Goal: Information Seeking & Learning: Find specific fact

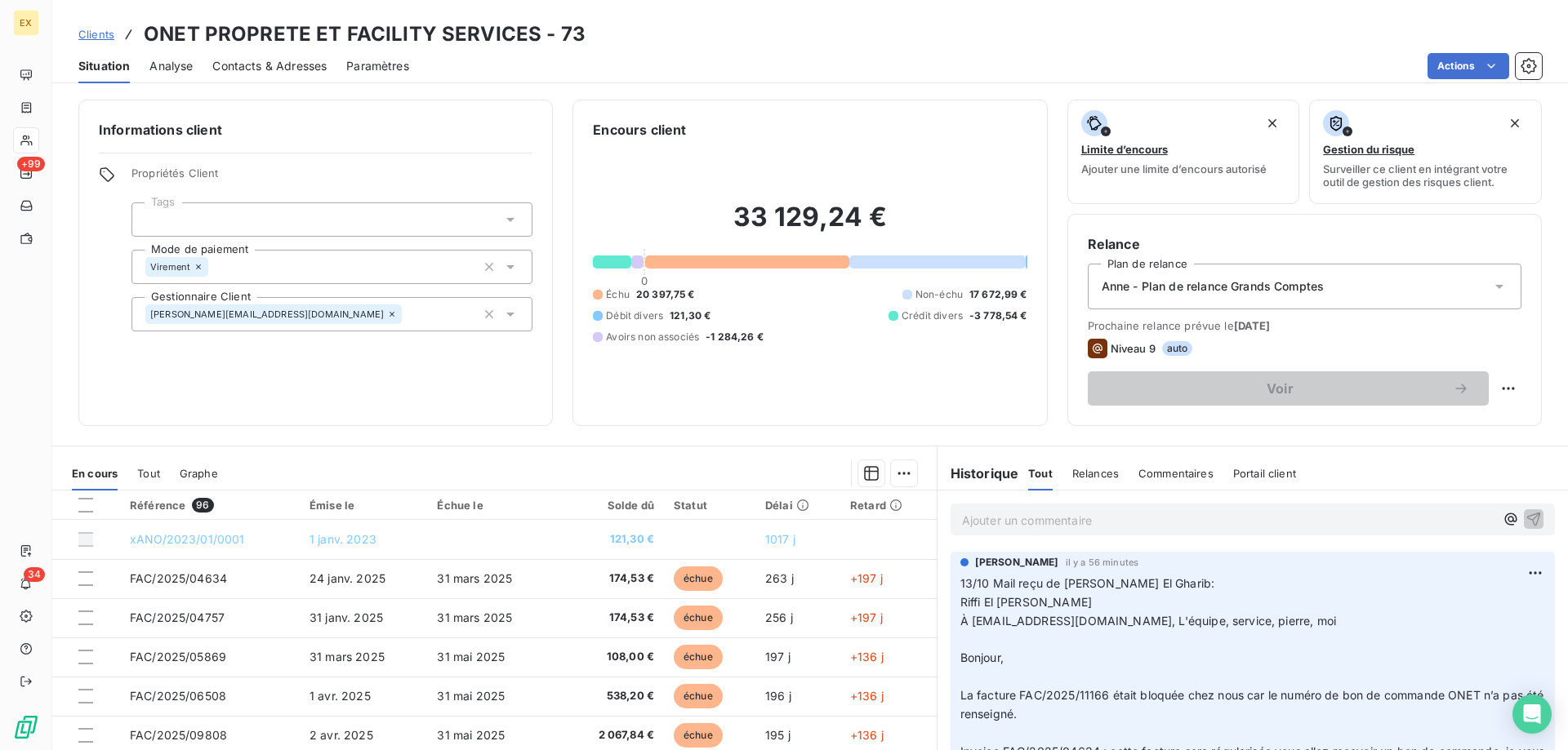
click at [1038, 523] on p "Ajouter un commentaire ﻿" at bounding box center [1227, 520] width 532 height 21
click at [1224, 514] on p "Nombreuses factures au [DATE] non reçues" at bounding box center [1227, 519] width 532 height 19
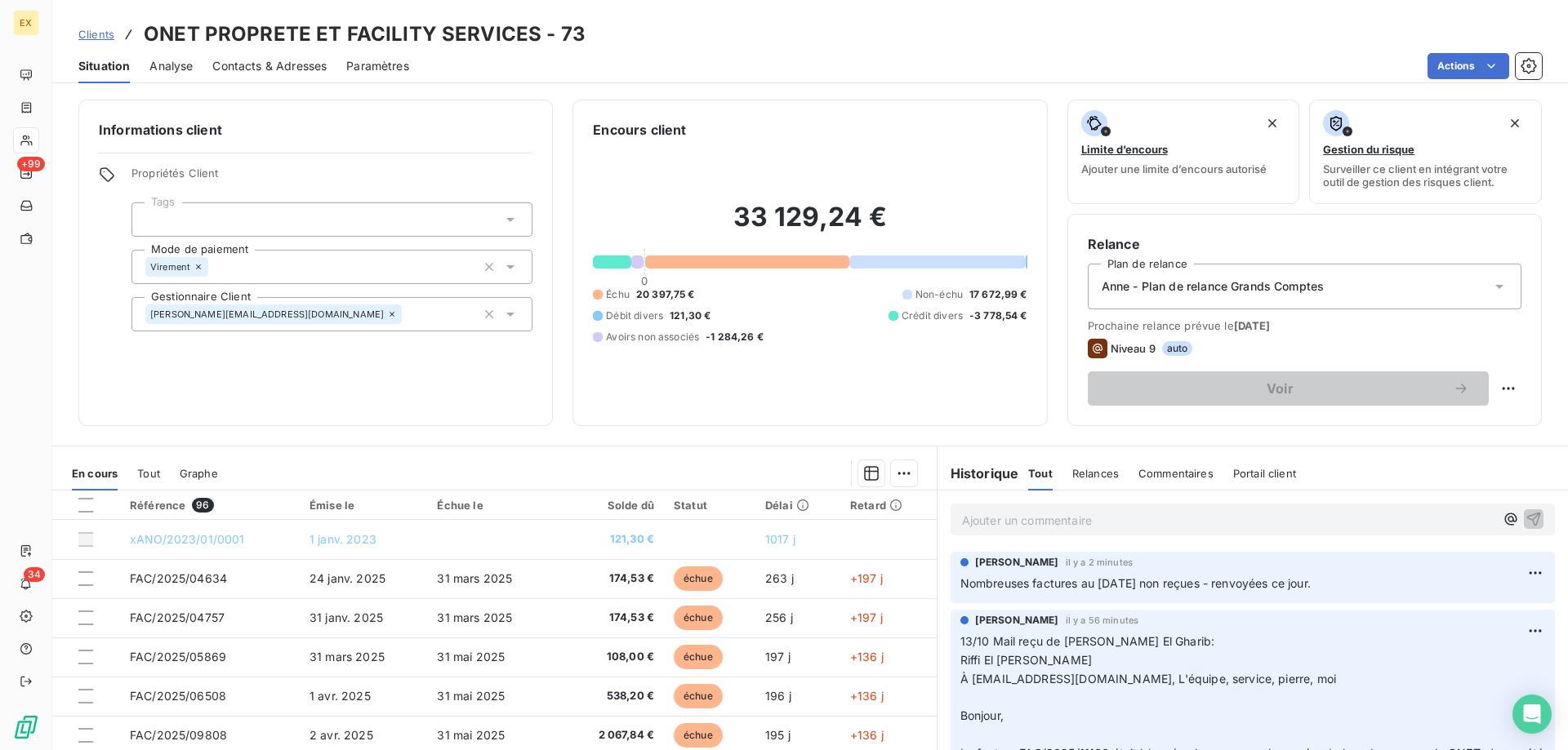
click at [1242, 518] on p "Ajouter un commentaire ﻿" at bounding box center [1227, 520] width 532 height 21
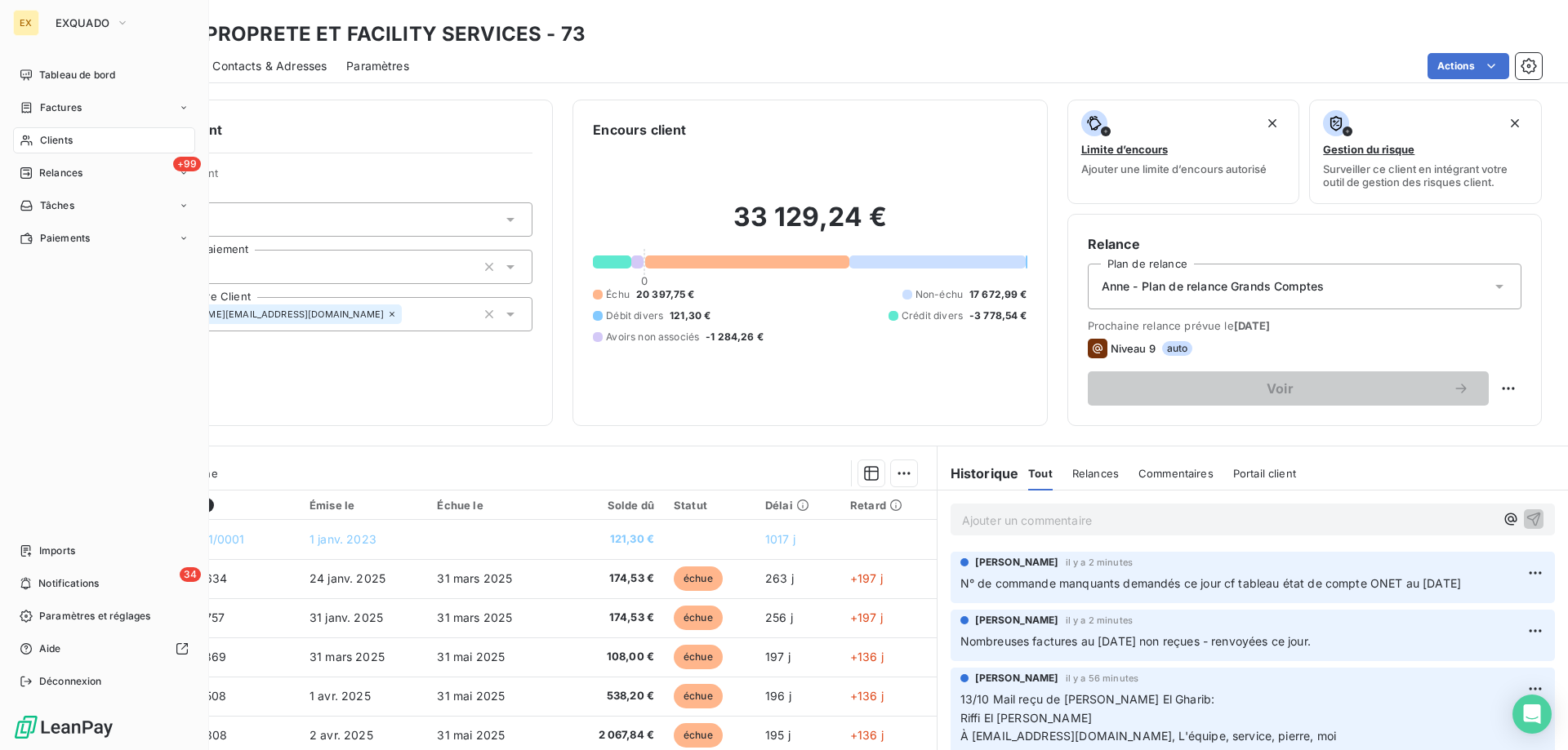
click at [30, 124] on nav "Tableau de bord Factures Clients +99 Relances Tâches Paiements" at bounding box center [103, 156] width 182 height 189
click at [33, 120] on div "Factures" at bounding box center [103, 108] width 182 height 26
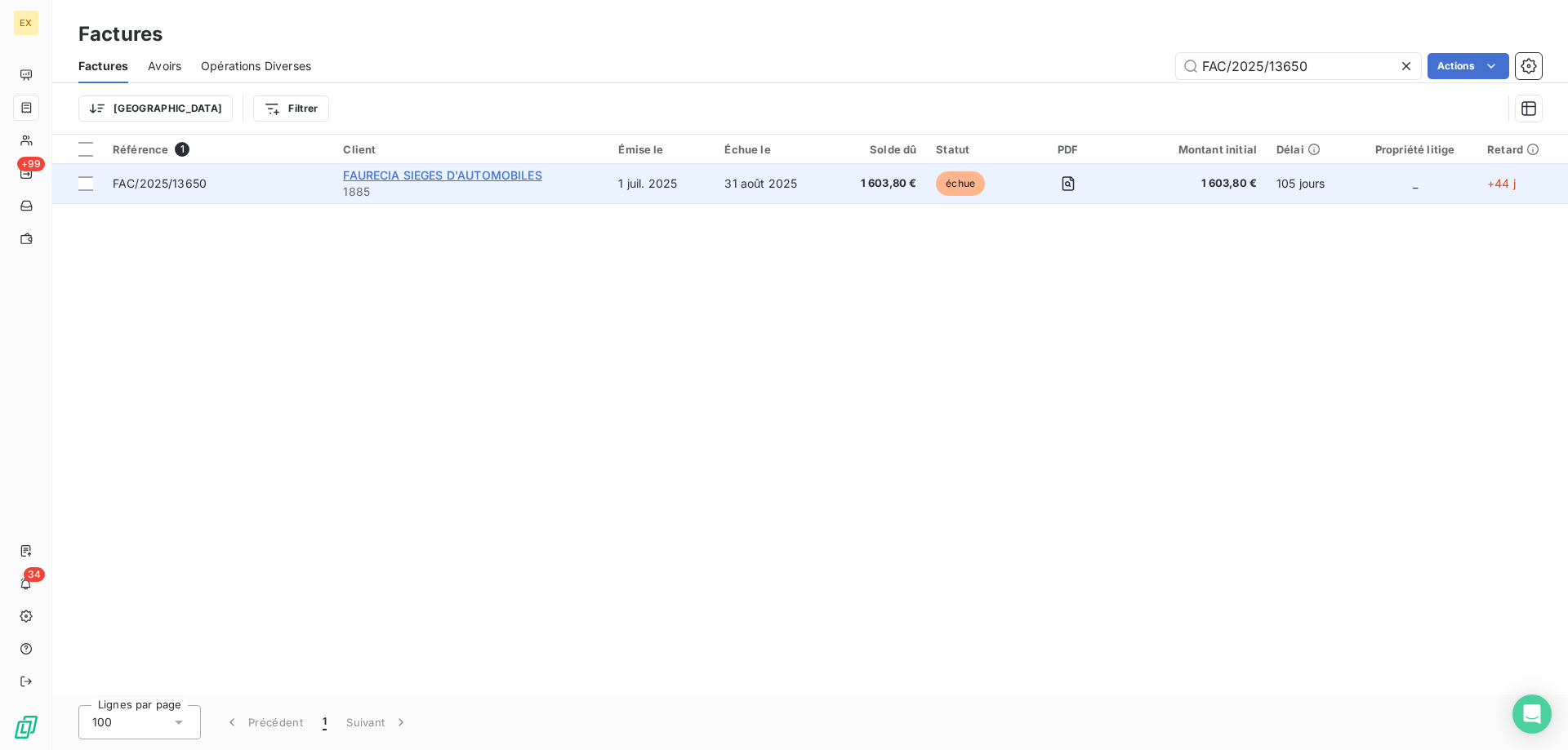
type input "FAC/2025/13650"
click at [465, 168] on span "FAURECIA SIEGES D'AUTOMOBILES" at bounding box center [441, 175] width 198 height 14
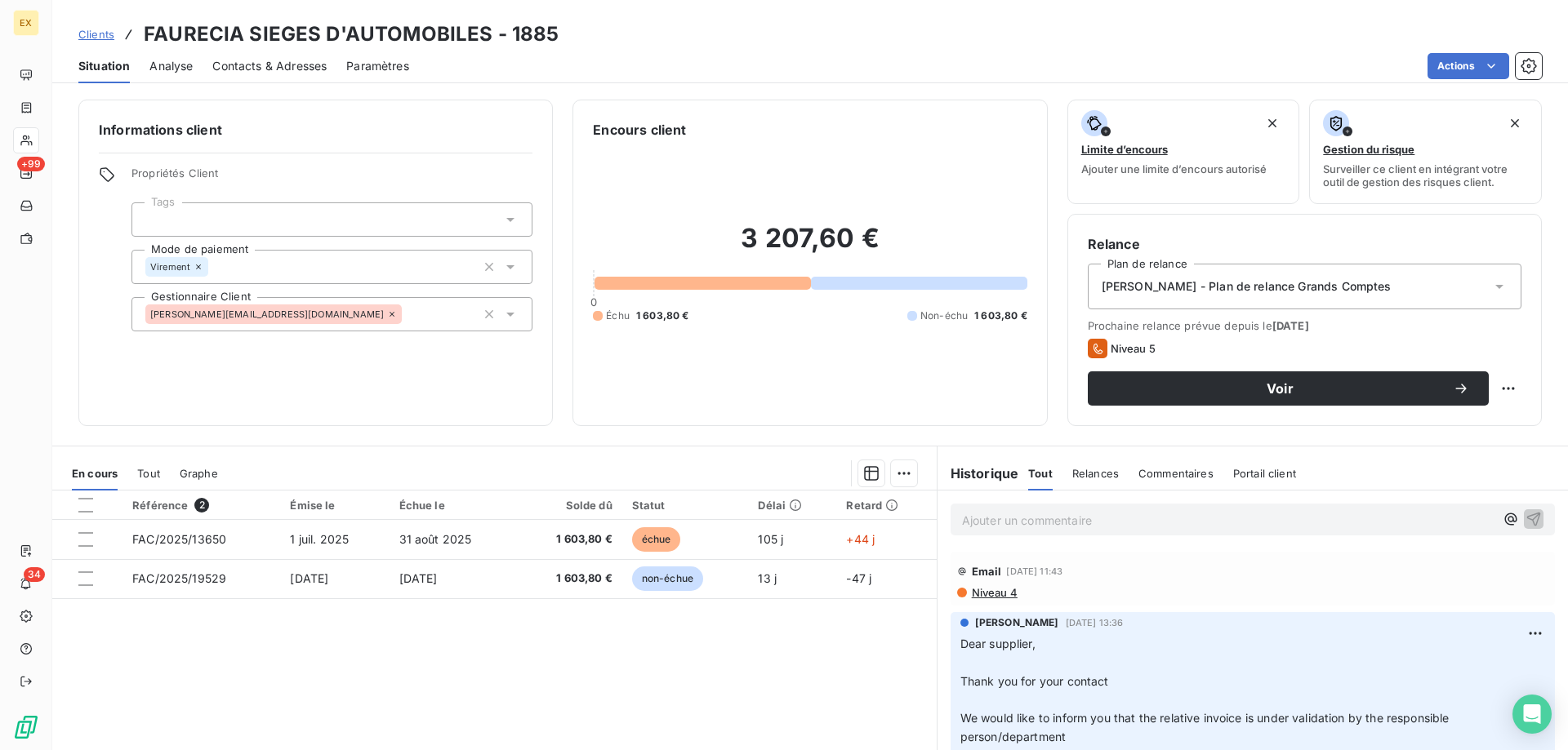
click at [1093, 505] on div "Ajouter un commentaire ﻿" at bounding box center [1253, 519] width 605 height 32
click at [1094, 520] on p "Ajouter un commentaire ﻿" at bounding box center [1227, 520] width 532 height 21
click at [1527, 514] on icon "button" at bounding box center [1534, 518] width 14 height 14
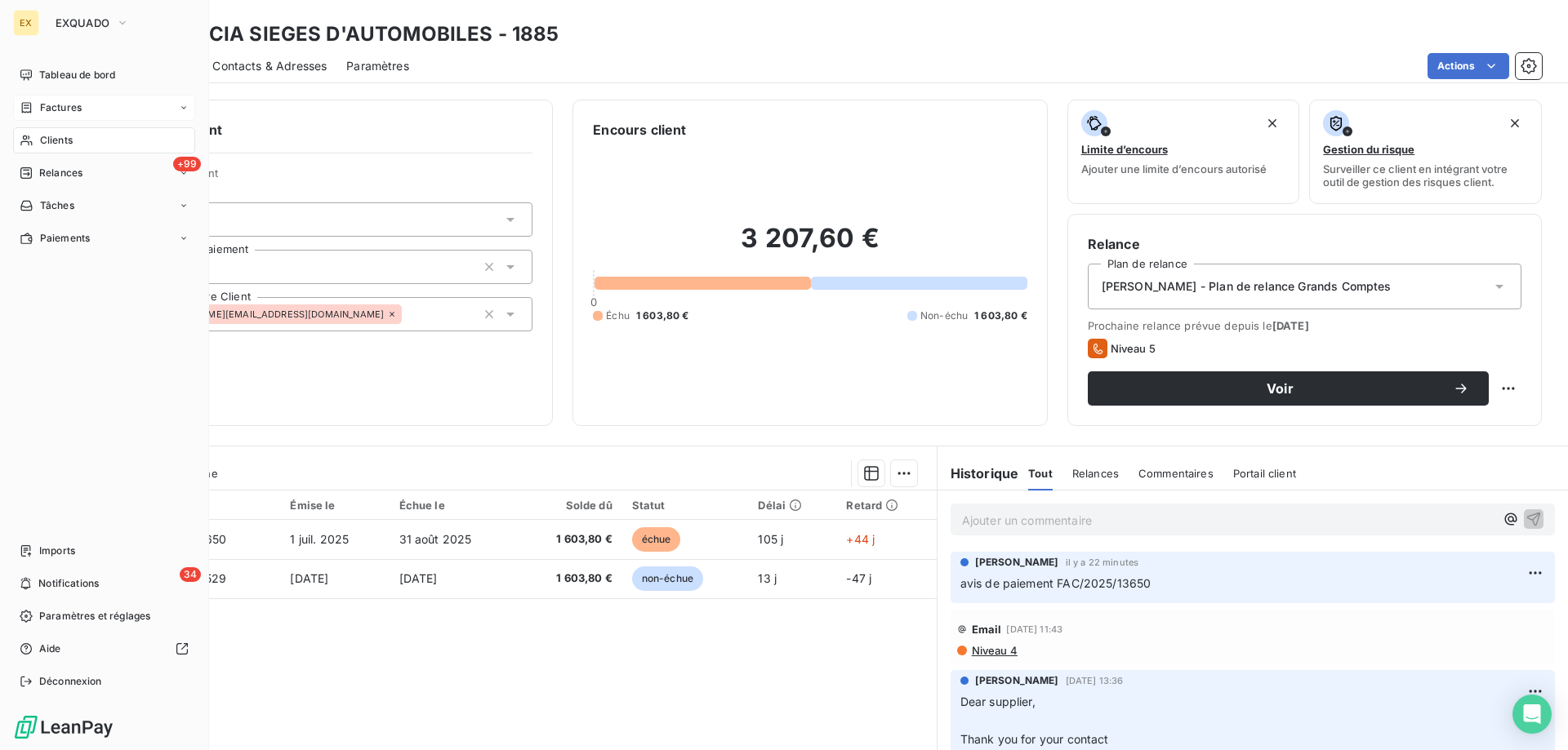
click at [36, 111] on div "Factures" at bounding box center [51, 108] width 62 height 14
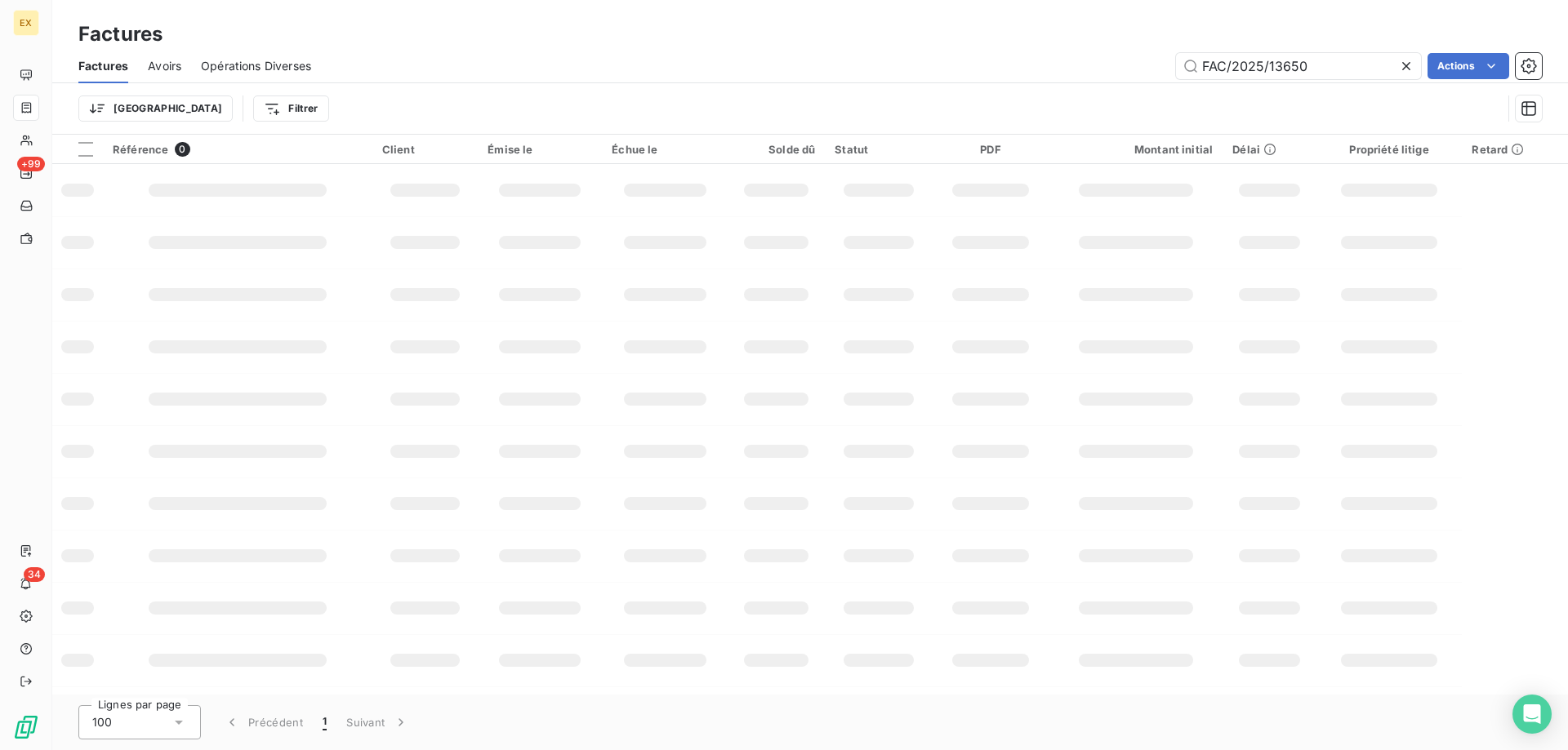
drag, startPoint x: 1341, startPoint y: 70, endPoint x: 1183, endPoint y: 94, distance: 159.8
click at [1181, 100] on div "Factures Avoirs Opérations Diverses FAC/2025/13650 Actions Trier Filtrer" at bounding box center [810, 91] width 1515 height 85
click at [1350, 62] on input "FAC/2025/13394" at bounding box center [1298, 66] width 245 height 26
type input "FAC/2025/10720"
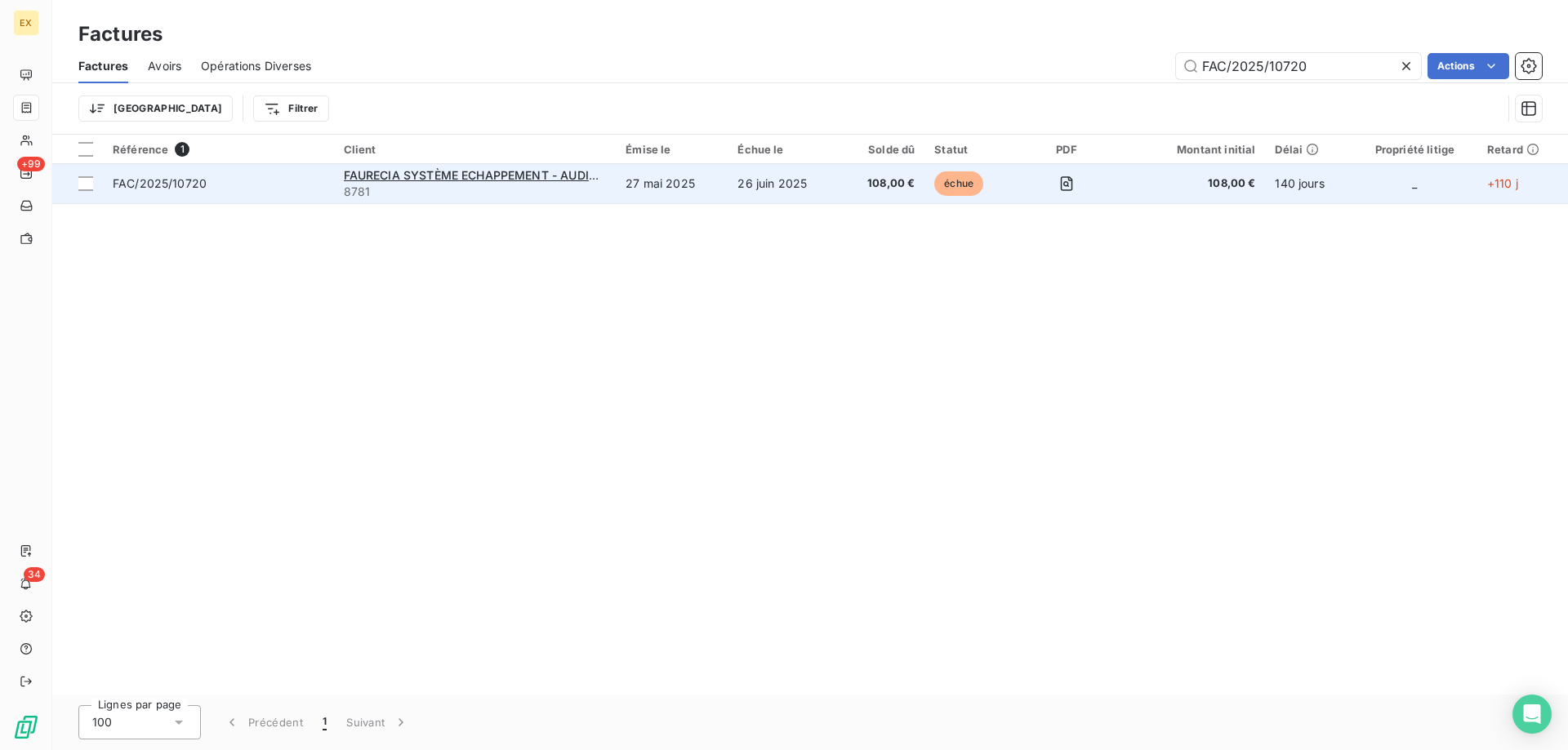
click at [276, 180] on span "FAC/2025/10720" at bounding box center [218, 184] width 211 height 16
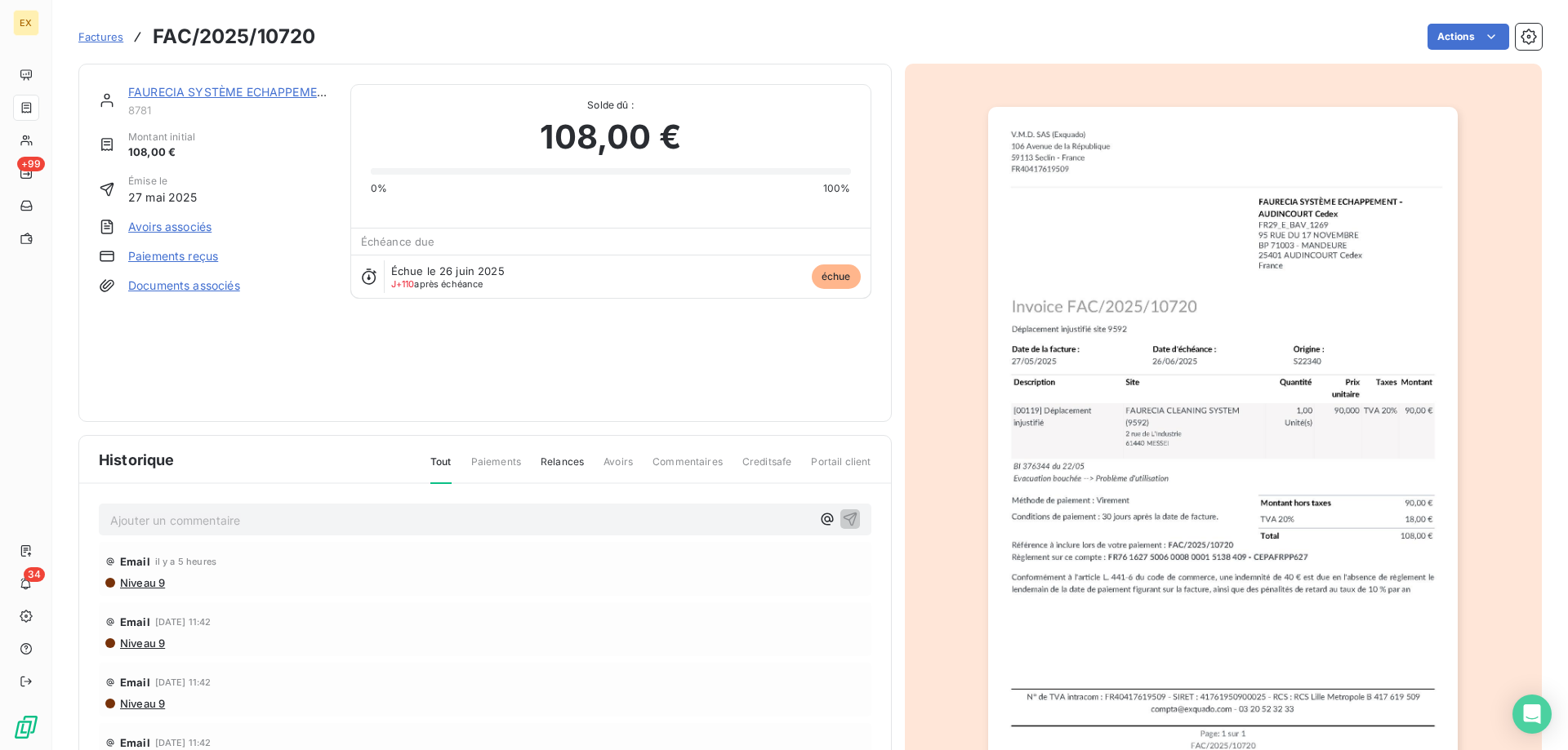
click at [254, 90] on link "FAURECIA SYSTÈME ECHAPPEMENT - AUDINCOURT Cedex" at bounding box center [295, 91] width 334 height 14
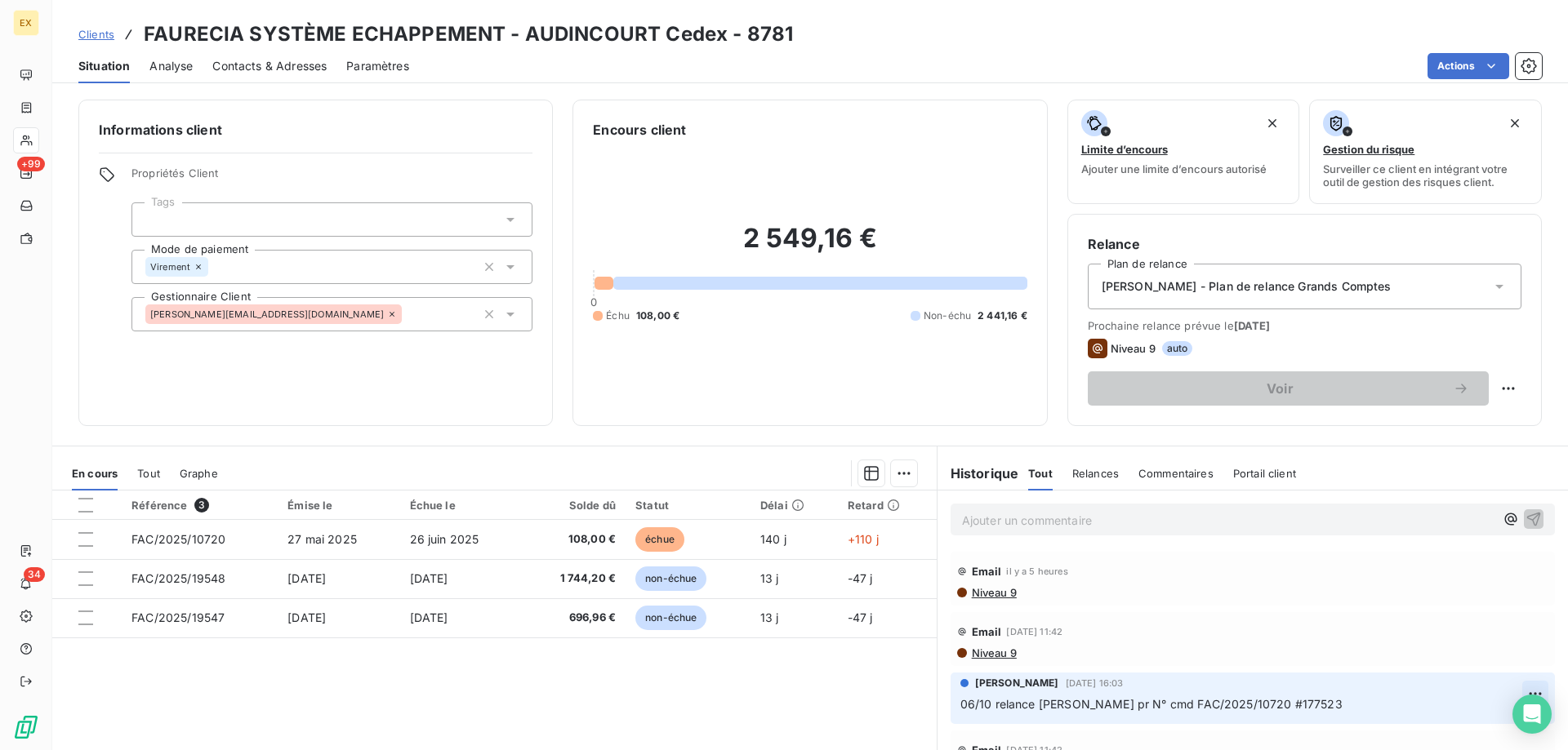
click at [1509, 692] on html "EX +99 34 Clients FAURECIA SYSTÈME ECHAPPEMENT - AUDINCOURT Cedex - 8781 Situat…" at bounding box center [784, 375] width 1568 height 750
click at [1448, 628] on div "Editer" at bounding box center [1471, 628] width 92 height 26
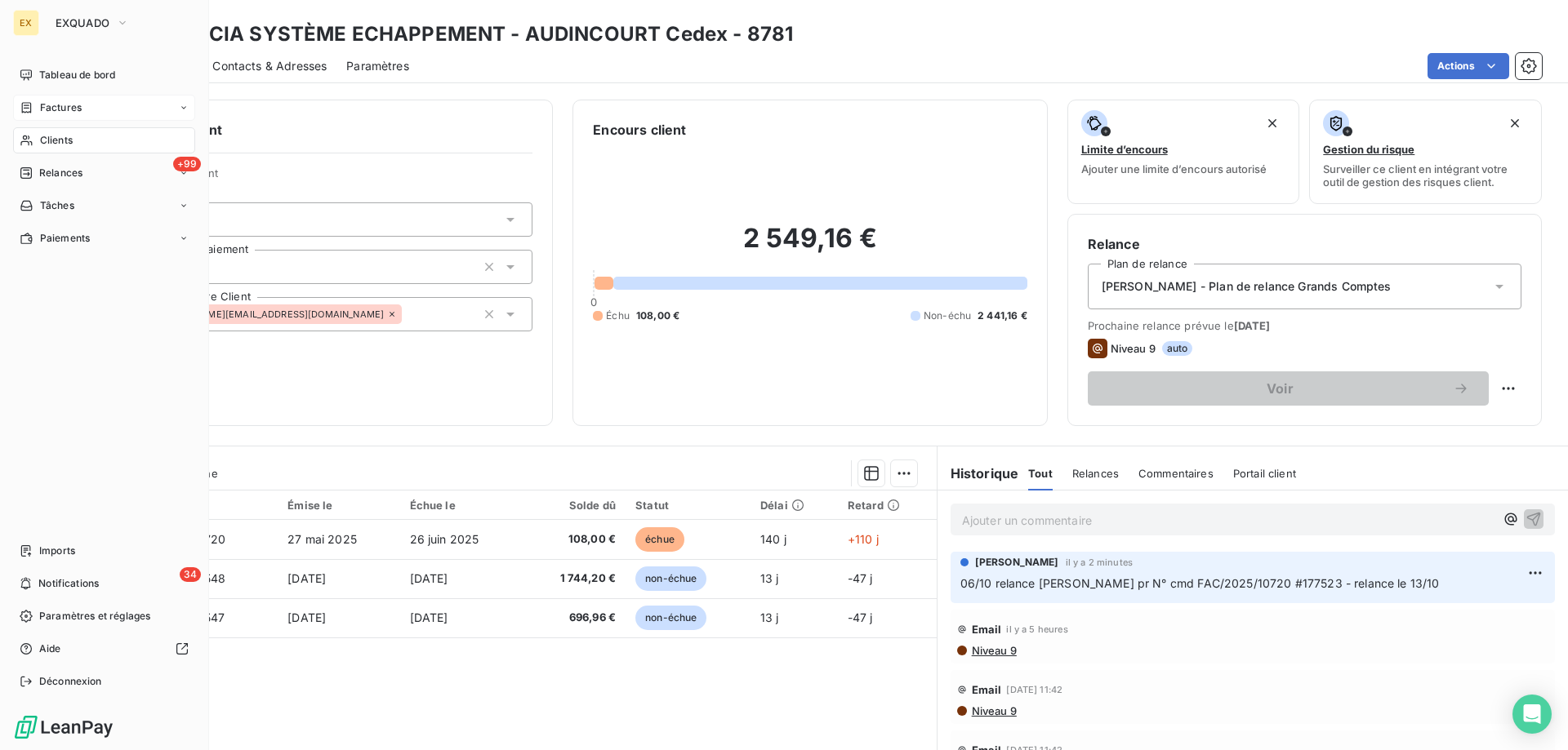
drag, startPoint x: 67, startPoint y: 107, endPoint x: 82, endPoint y: 107, distance: 15.0
click at [69, 104] on span "Factures" at bounding box center [61, 108] width 42 height 14
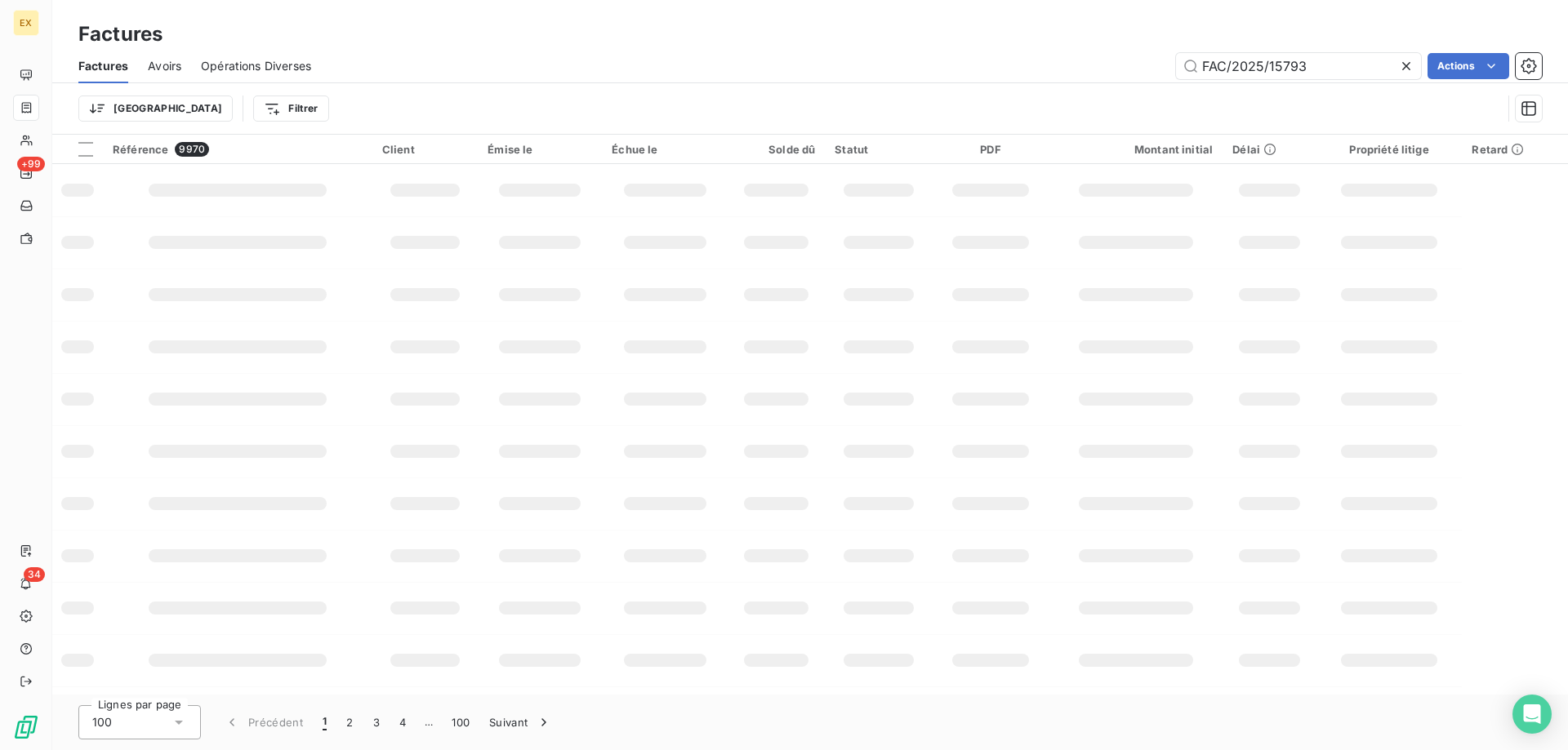
type input "FAC/2025/15793"
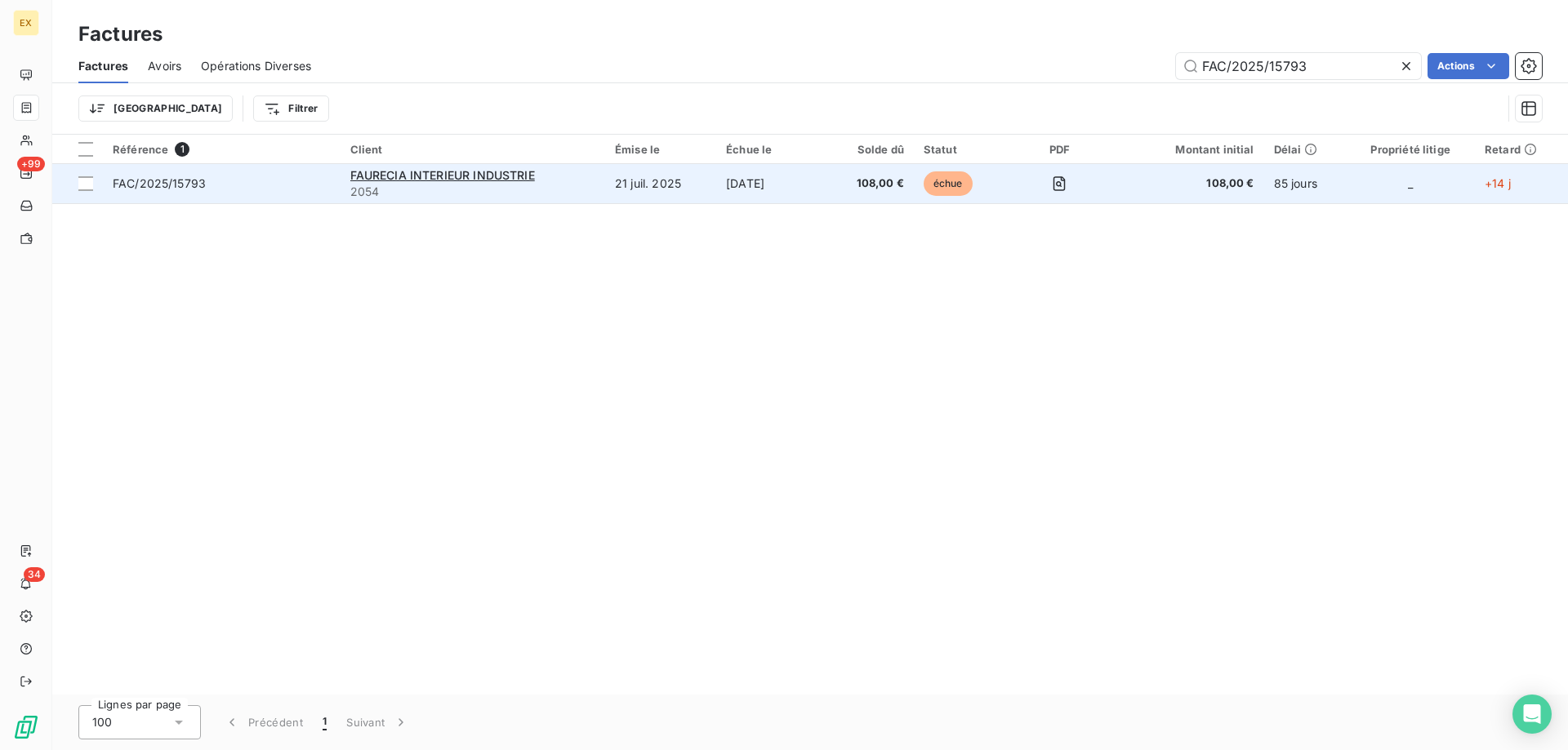
click at [308, 192] on td "FAC/2025/15793" at bounding box center [222, 183] width 237 height 39
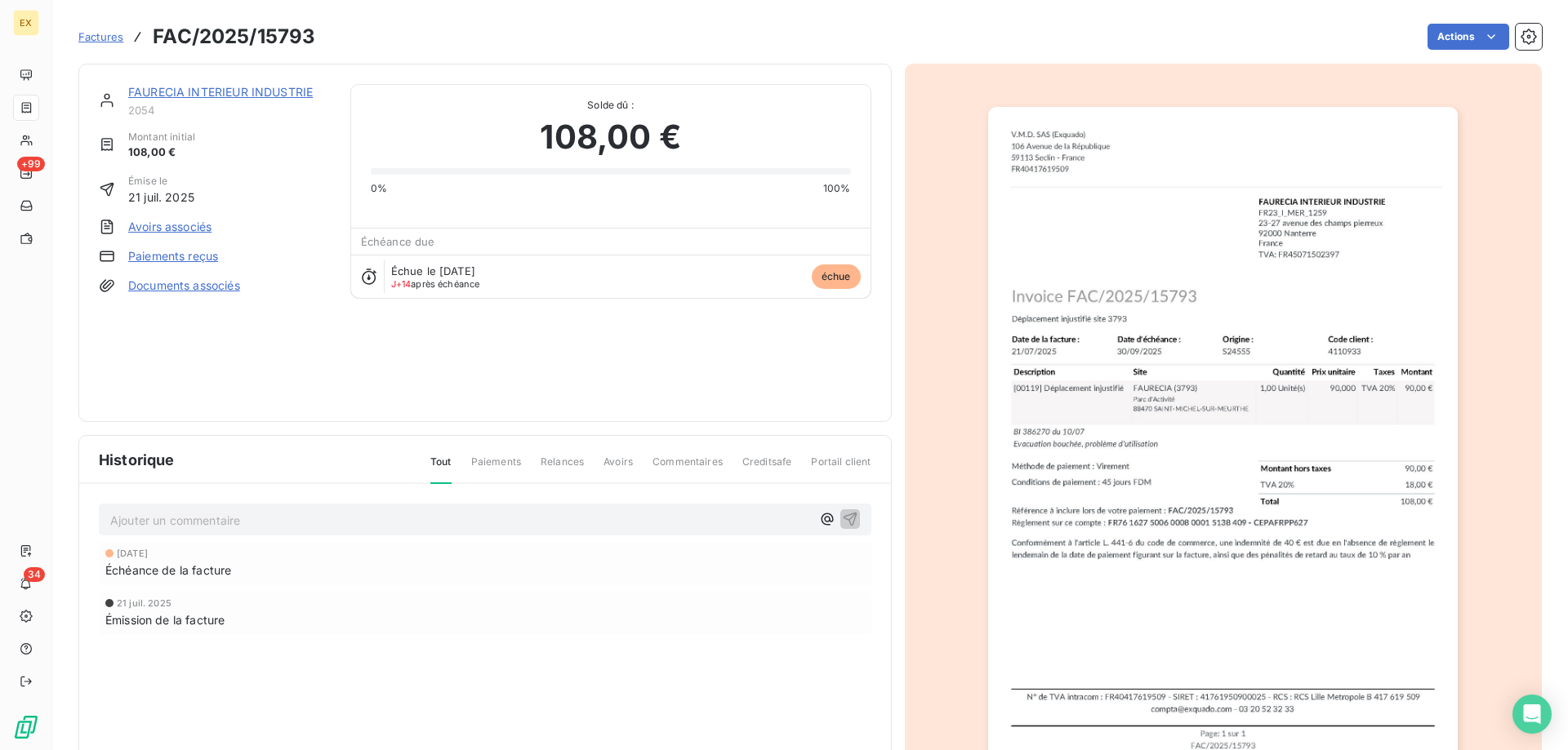
click at [245, 91] on link "FAURECIA INTERIEUR INDUSTRIE" at bounding box center [220, 91] width 185 height 14
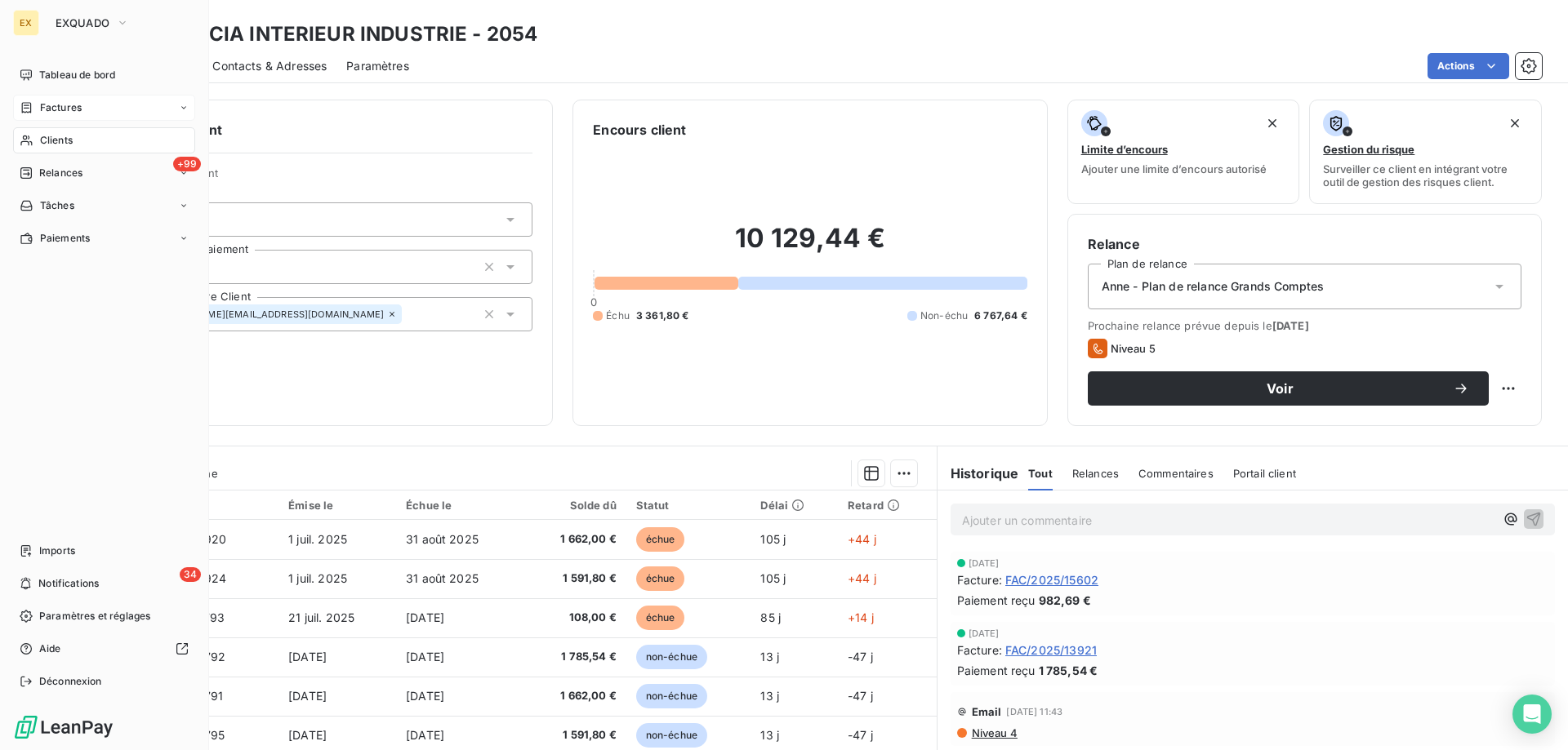
click at [42, 110] on span "Factures" at bounding box center [61, 108] width 42 height 14
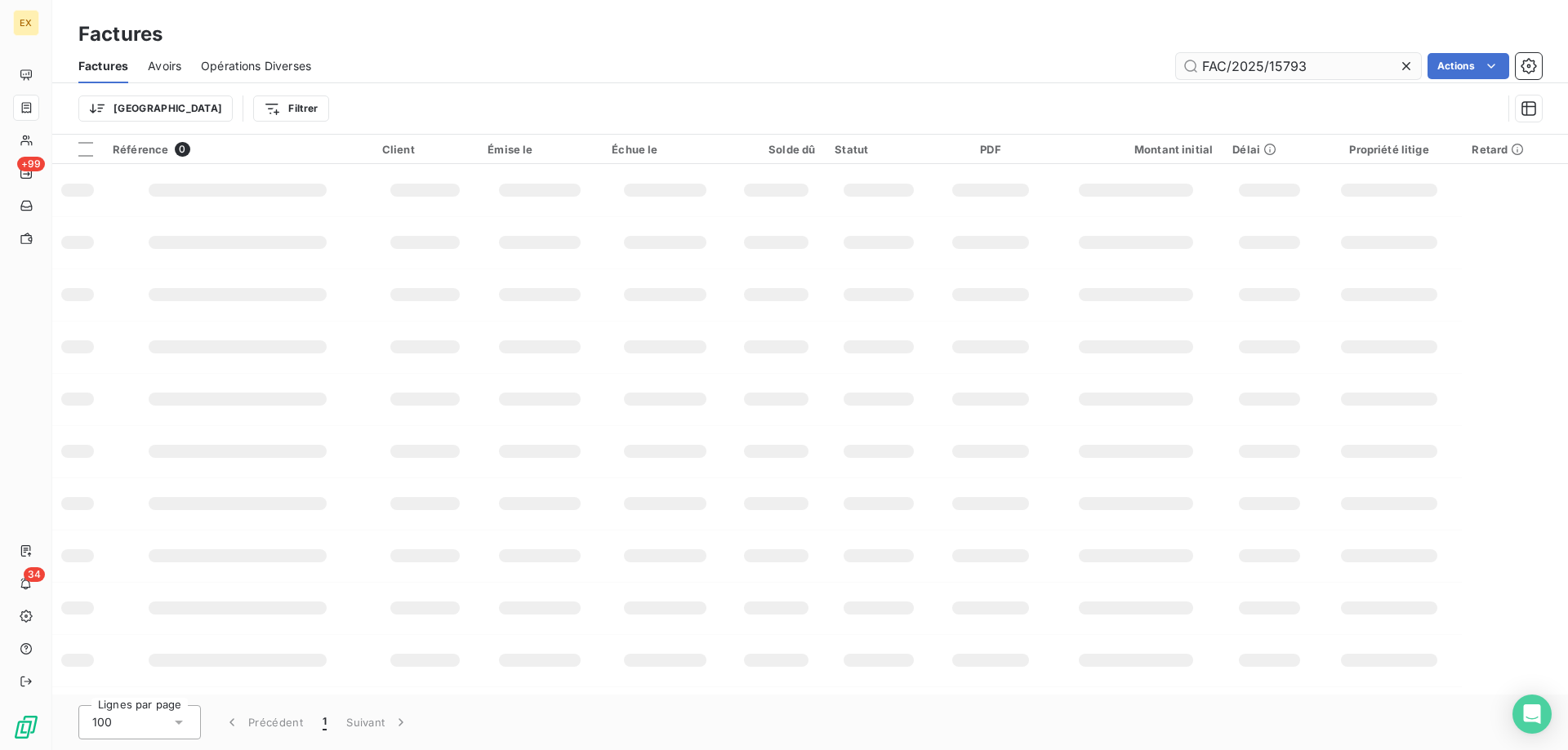
click at [1315, 65] on input "FAC/2025/15793" at bounding box center [1298, 66] width 245 height 26
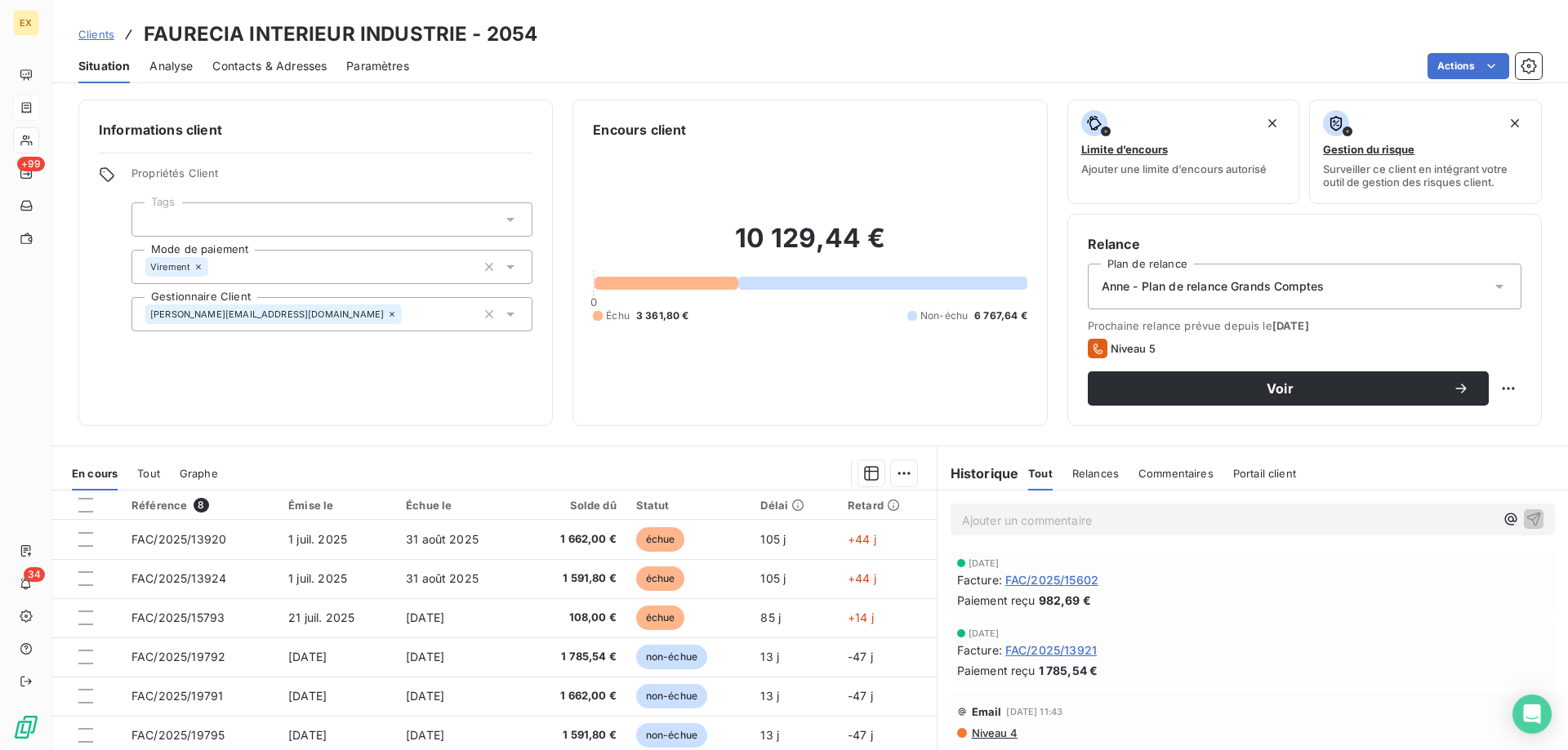
click at [1102, 516] on p "Ajouter un commentaire ﻿" at bounding box center [1227, 520] width 532 height 21
click at [952, 520] on div "Ajouter un commentaire ﻿" at bounding box center [1253, 519] width 605 height 32
click at [975, 515] on p "Ajouter un commentaire ﻿" at bounding box center [1227, 520] width 532 height 21
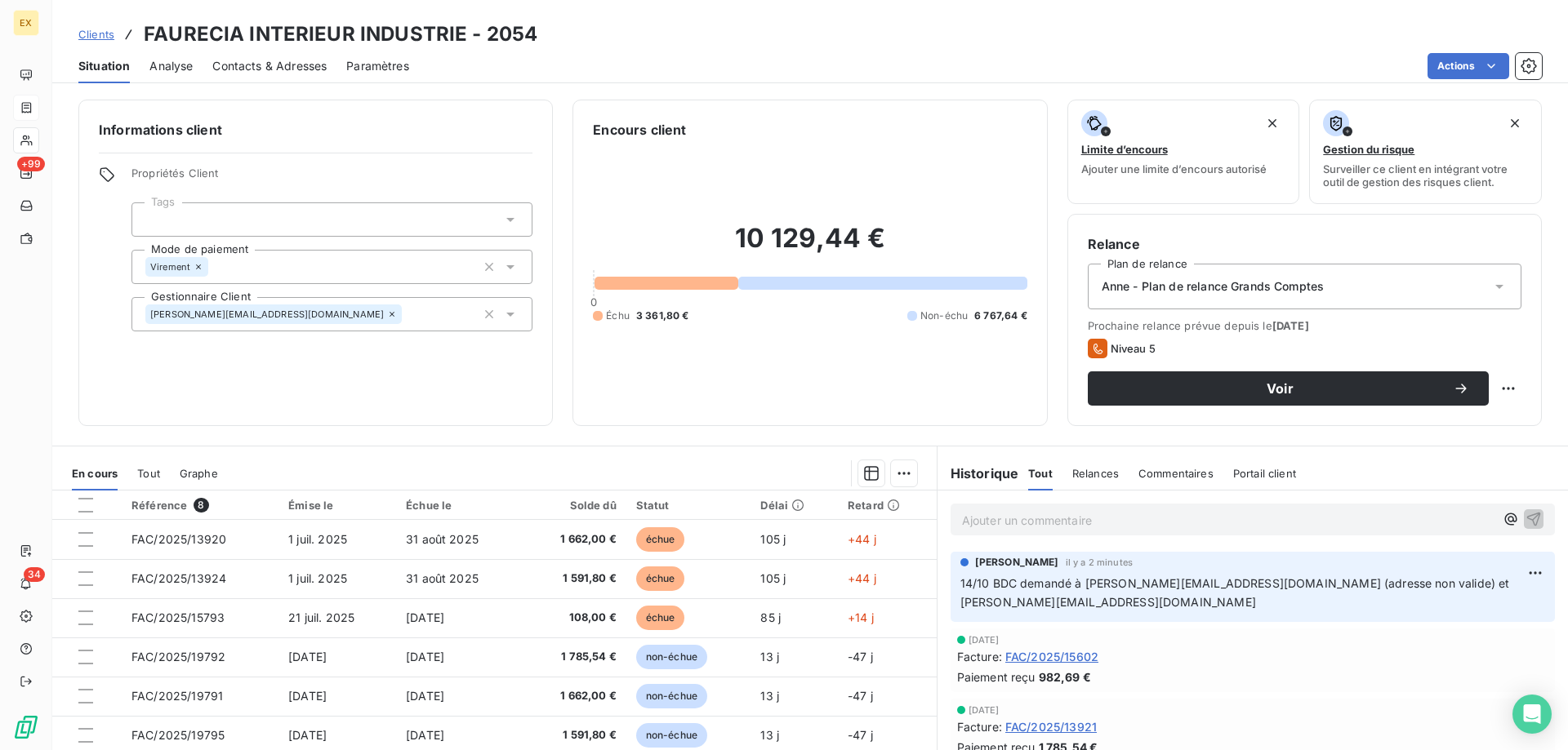
click at [95, 34] on span "Clients" at bounding box center [96, 34] width 36 height 13
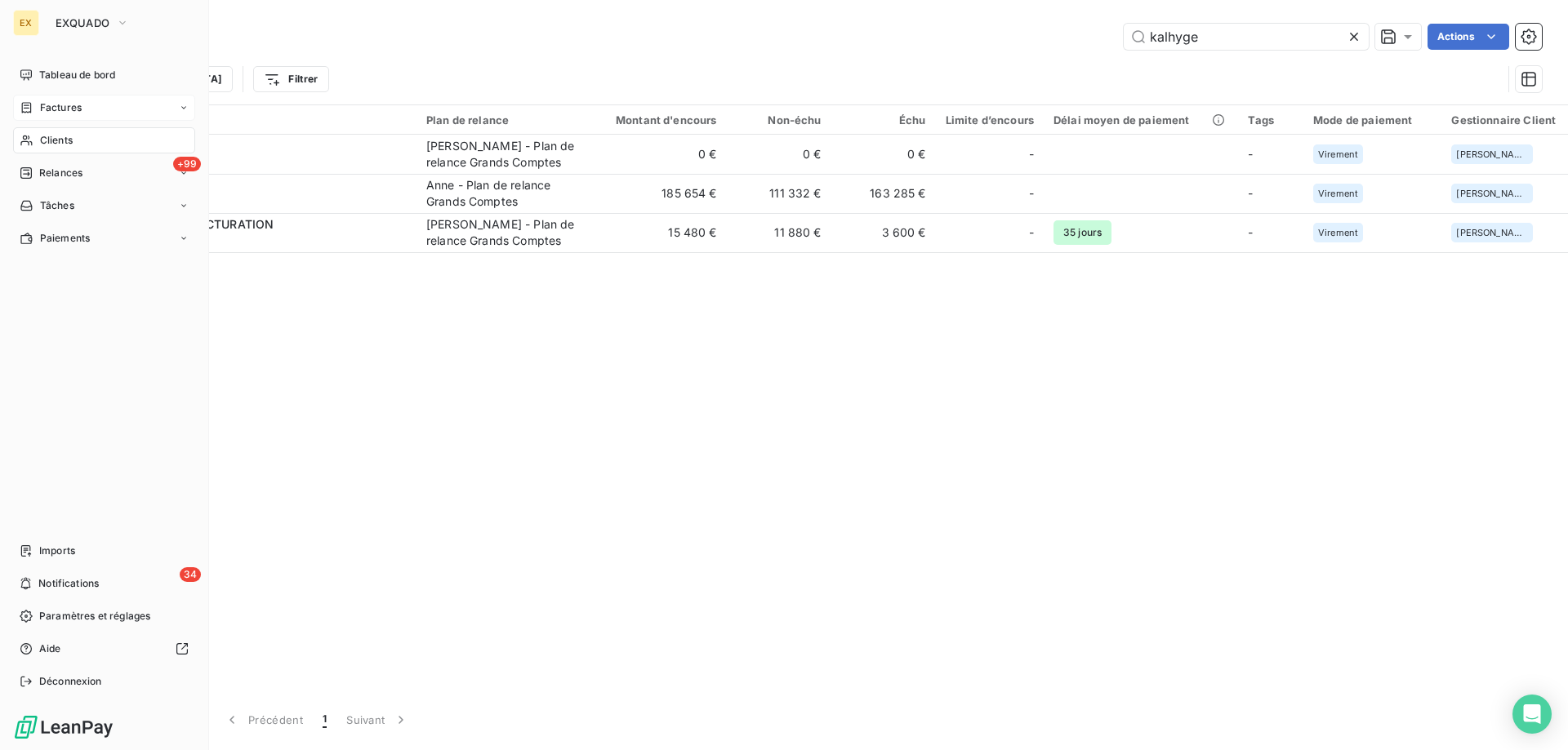
click at [43, 107] on span "Factures" at bounding box center [61, 108] width 42 height 14
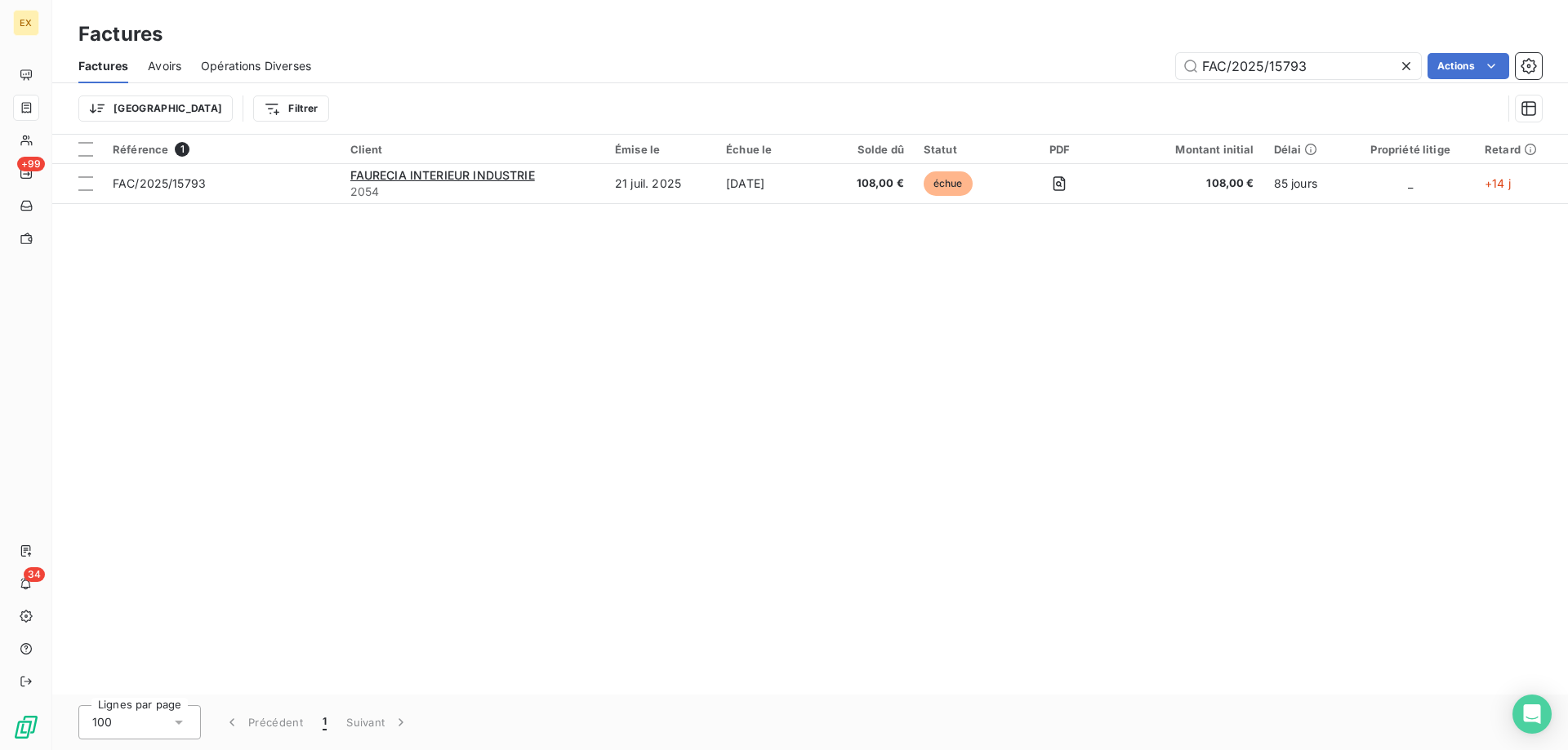
drag, startPoint x: 1329, startPoint y: 68, endPoint x: 1056, endPoint y: 70, distance: 273.0
click at [1060, 78] on div "FAC/2025/15793 Actions" at bounding box center [936, 66] width 1211 height 26
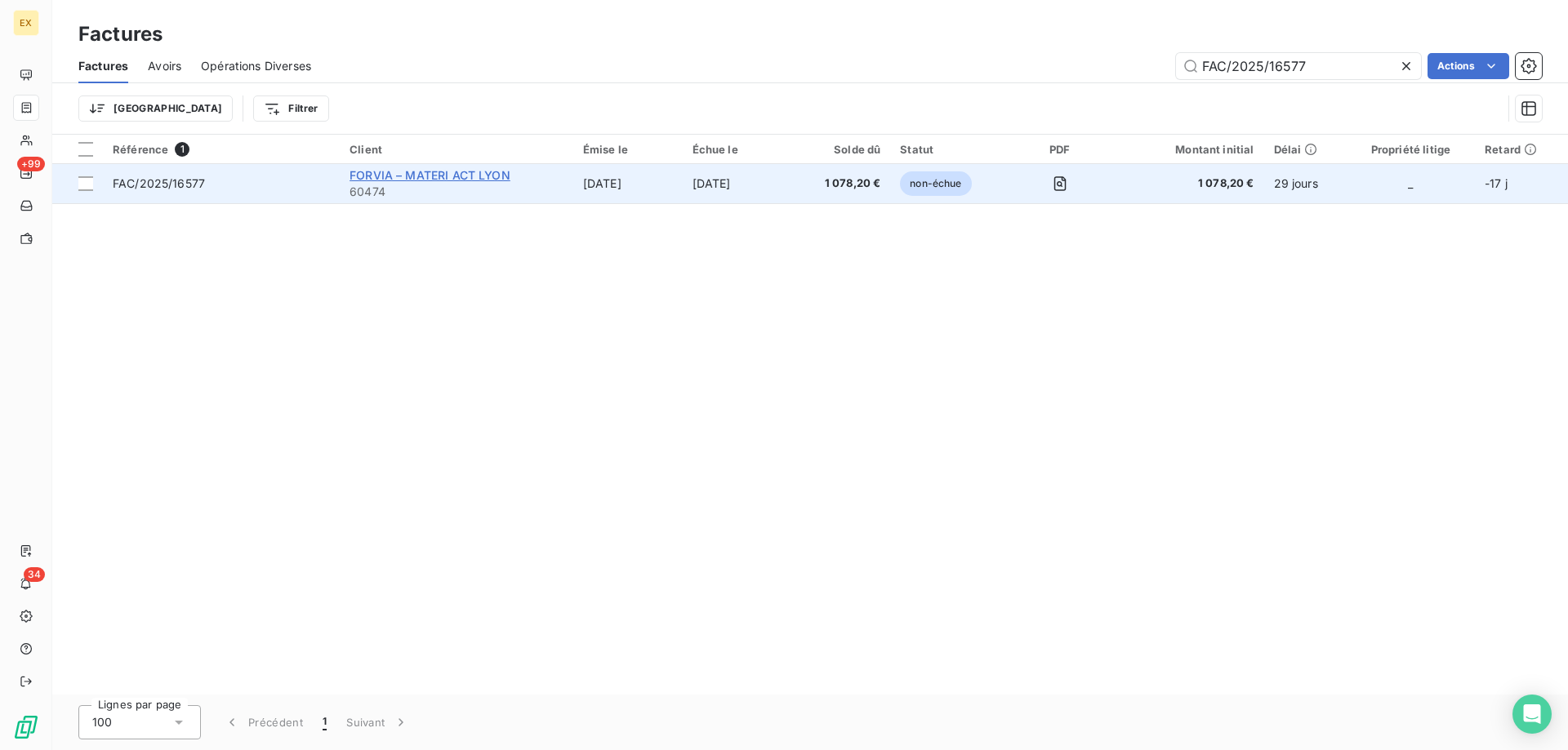
type input "FAC/2025/16577"
click at [376, 177] on span "FORVIA – MATERI ACT LYON" at bounding box center [430, 175] width 160 height 14
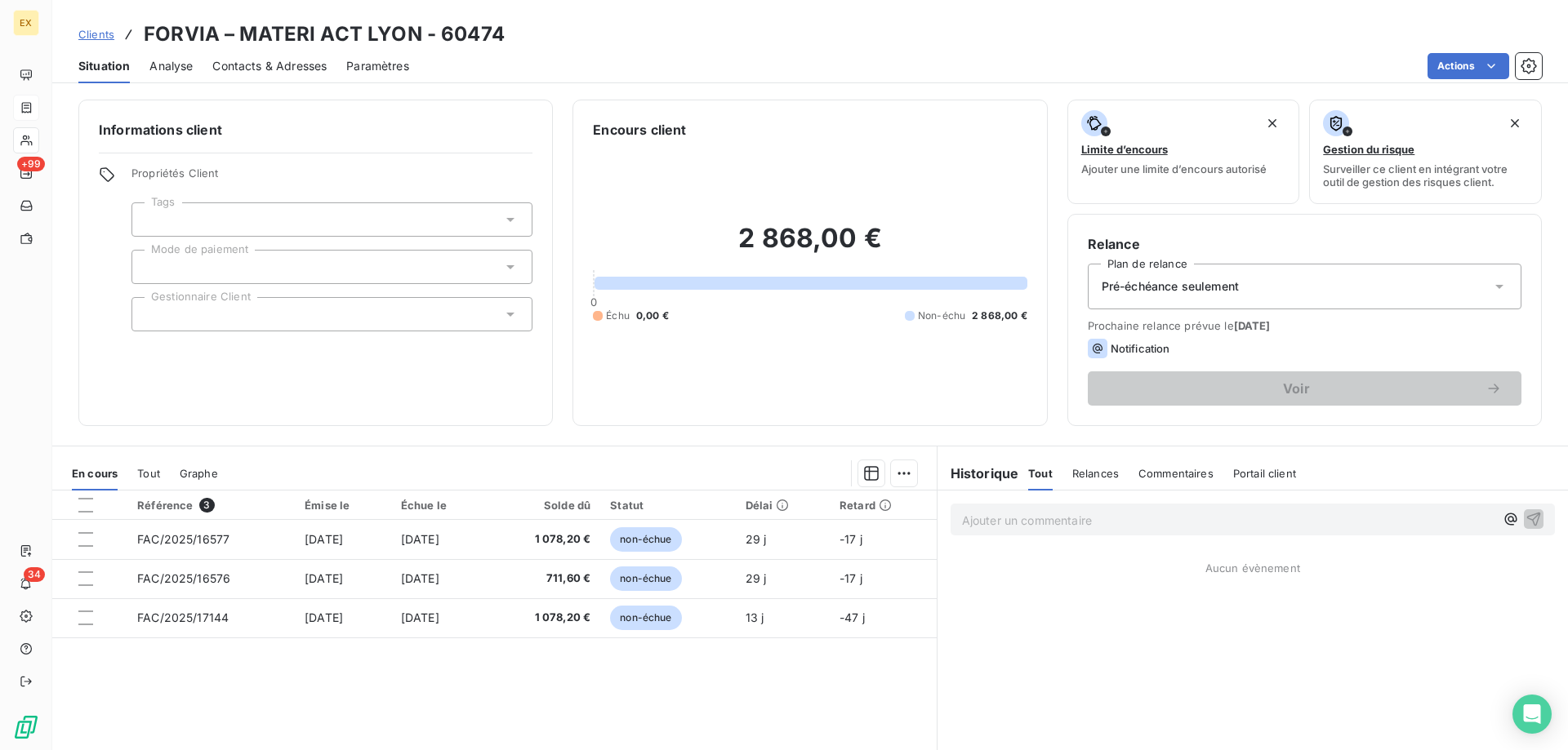
click at [1028, 513] on p "Ajouter un commentaire ﻿" at bounding box center [1227, 520] width 532 height 21
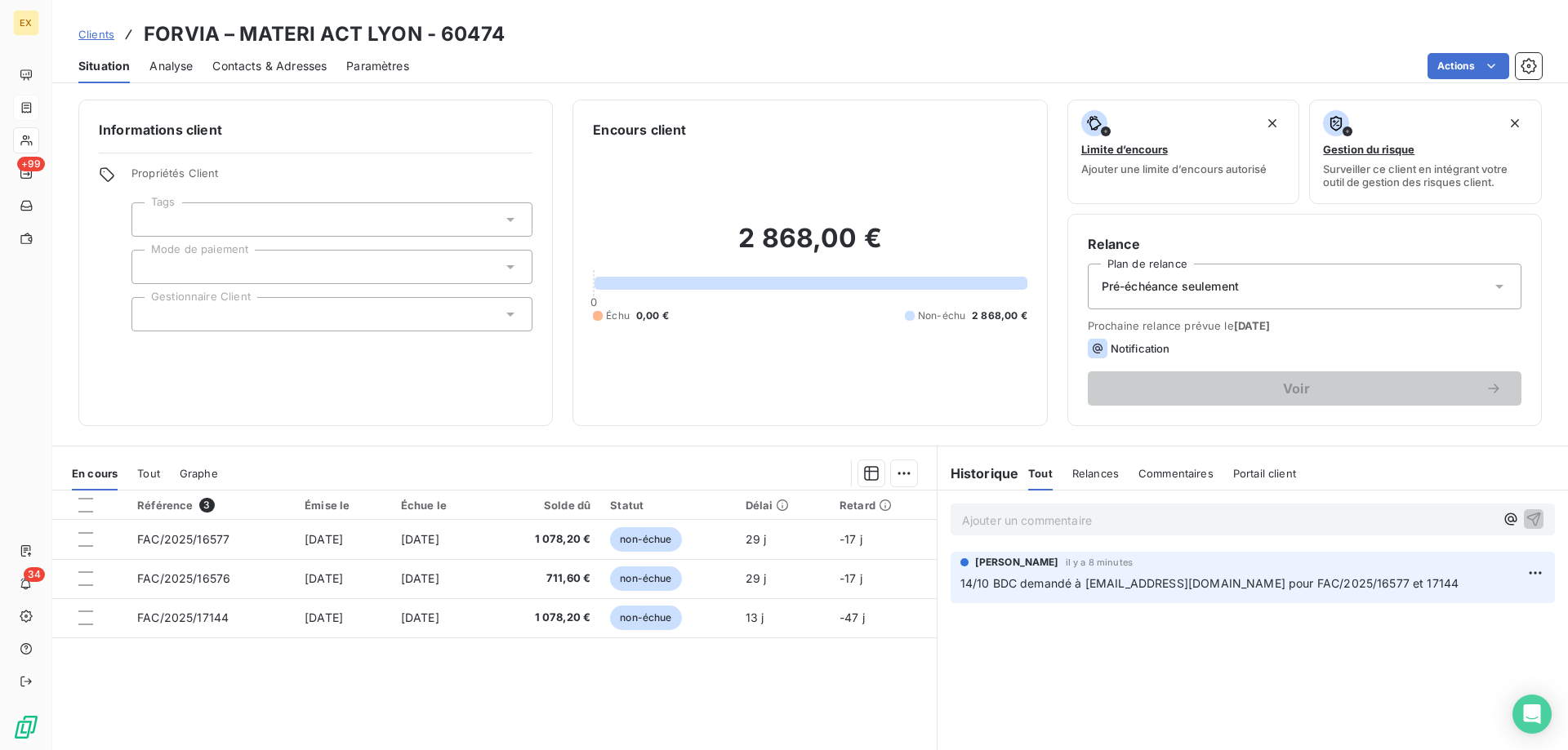
click at [96, 26] on link "Clients" at bounding box center [96, 34] width 36 height 16
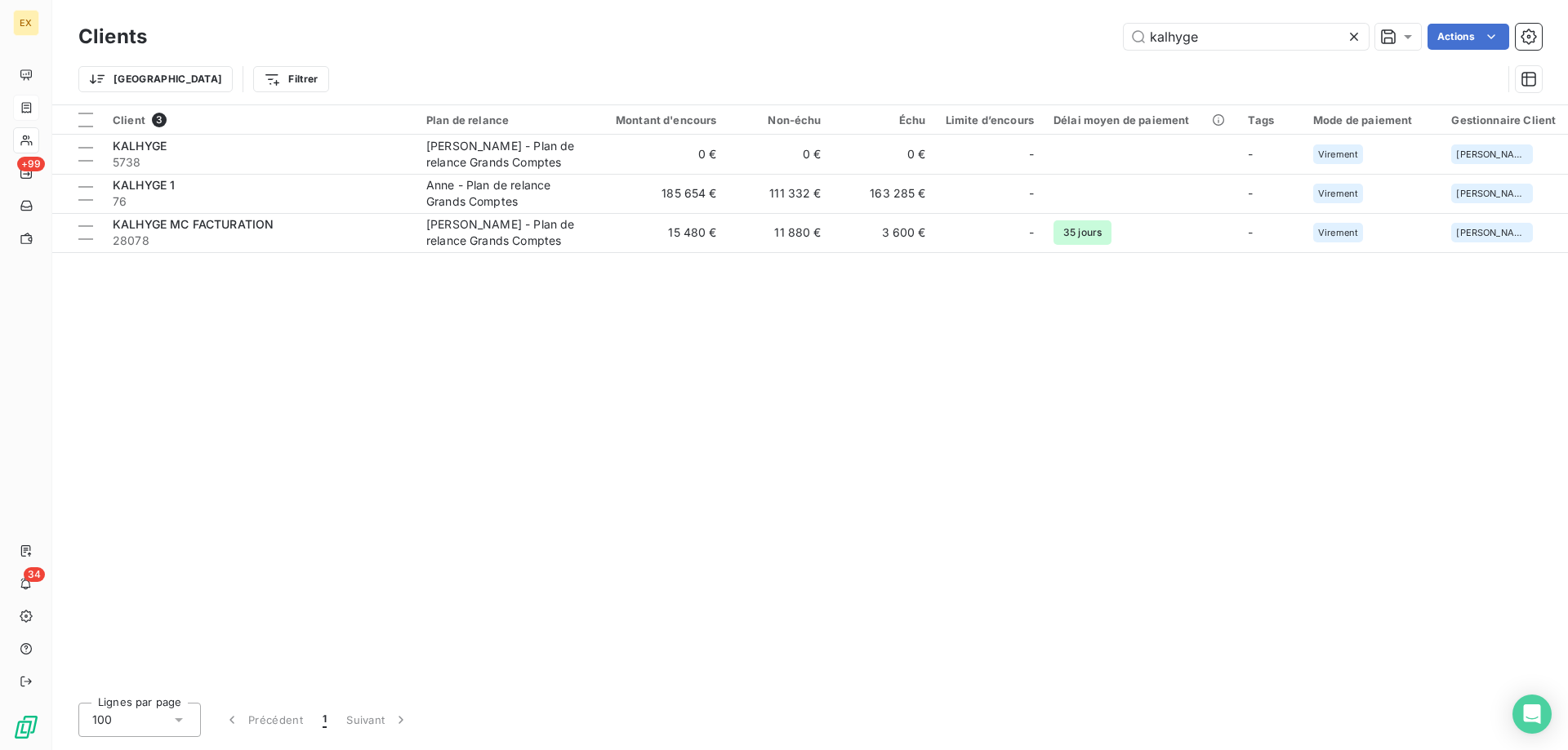
drag, startPoint x: 1243, startPoint y: 44, endPoint x: 1058, endPoint y: 23, distance: 186.2
click at [1058, 41] on div "kalhyge Actions" at bounding box center [854, 36] width 1375 height 26
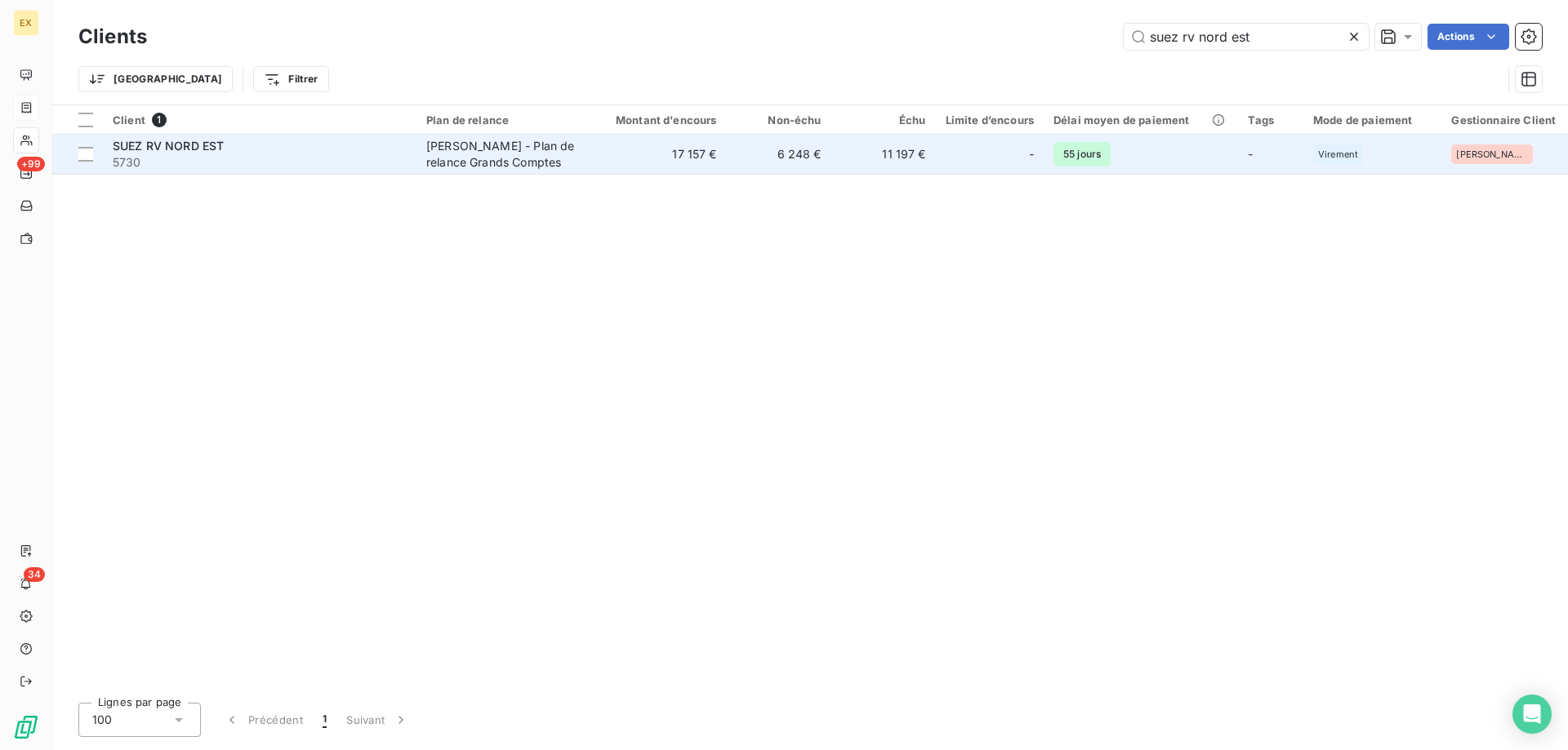
type input "suez rv nord est"
click at [368, 149] on div "SUEZ RV NORD EST" at bounding box center [259, 146] width 294 height 16
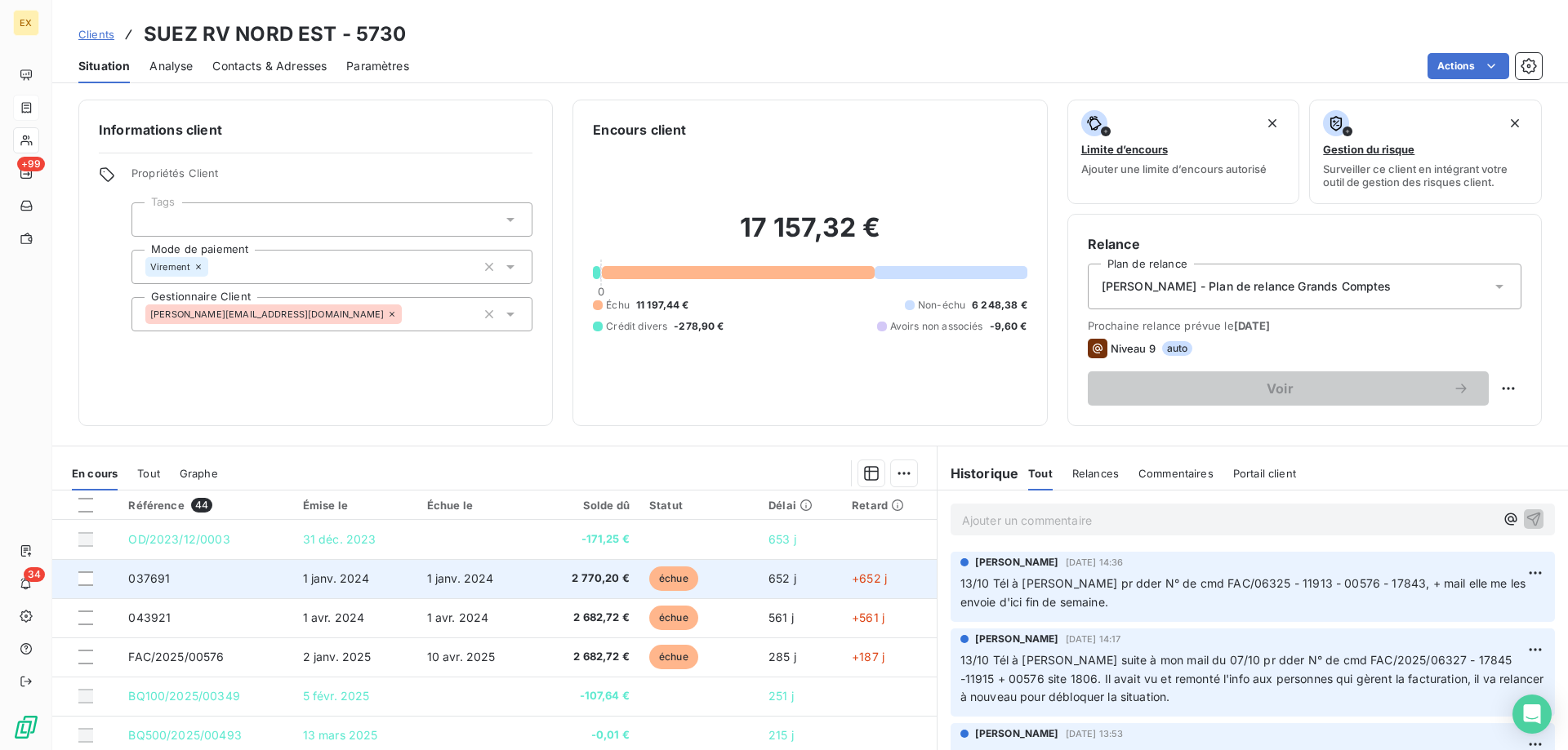
click at [342, 589] on td "1 janv. 2024" at bounding box center [354, 578] width 124 height 39
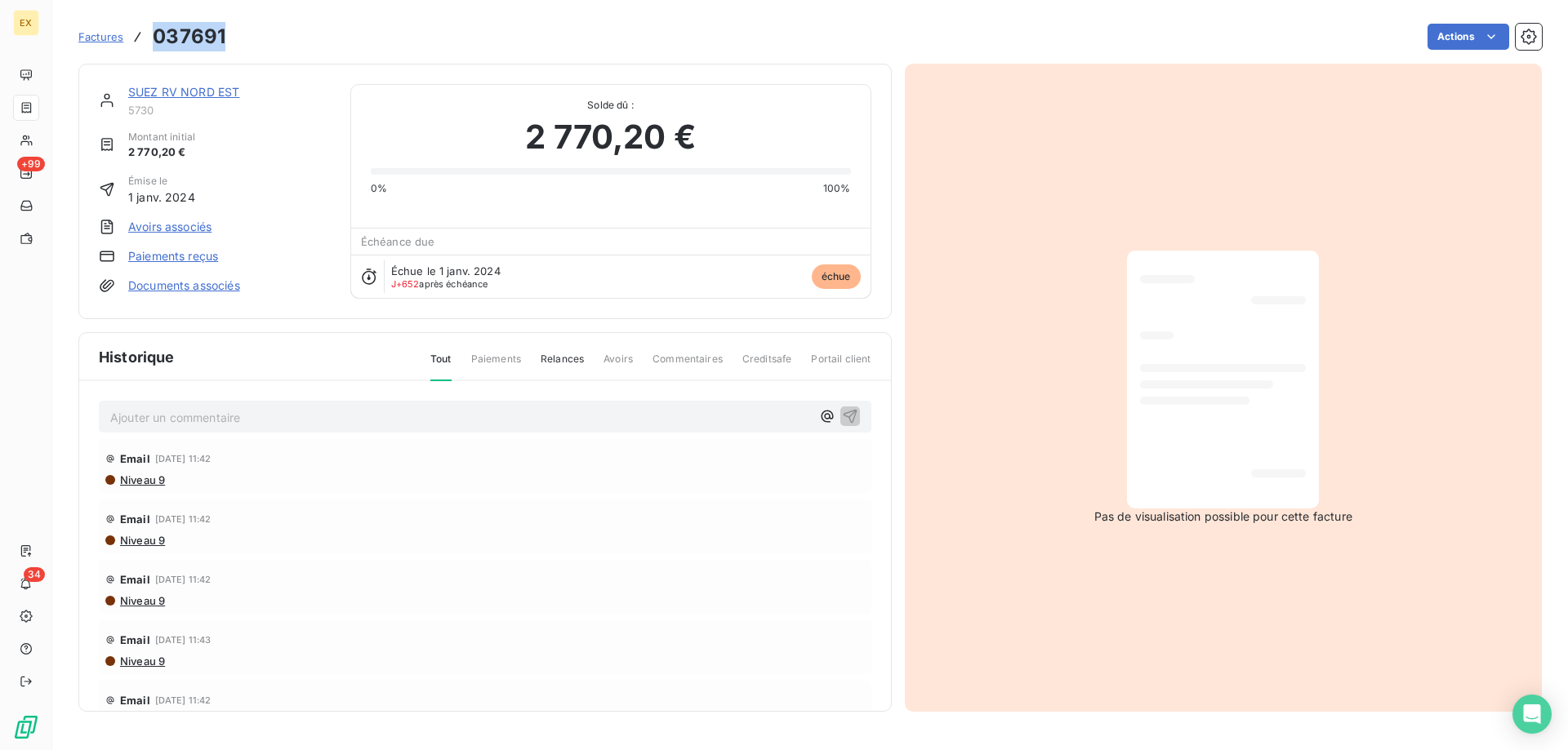
copy h3 "037691"
drag, startPoint x: 226, startPoint y: 36, endPoint x: 155, endPoint y: 34, distance: 71.0
click at [155, 34] on div "Factures 037691 Actions" at bounding box center [809, 37] width 1463 height 34
click at [198, 92] on link "SUEZ RV NORD EST" at bounding box center [183, 91] width 111 height 14
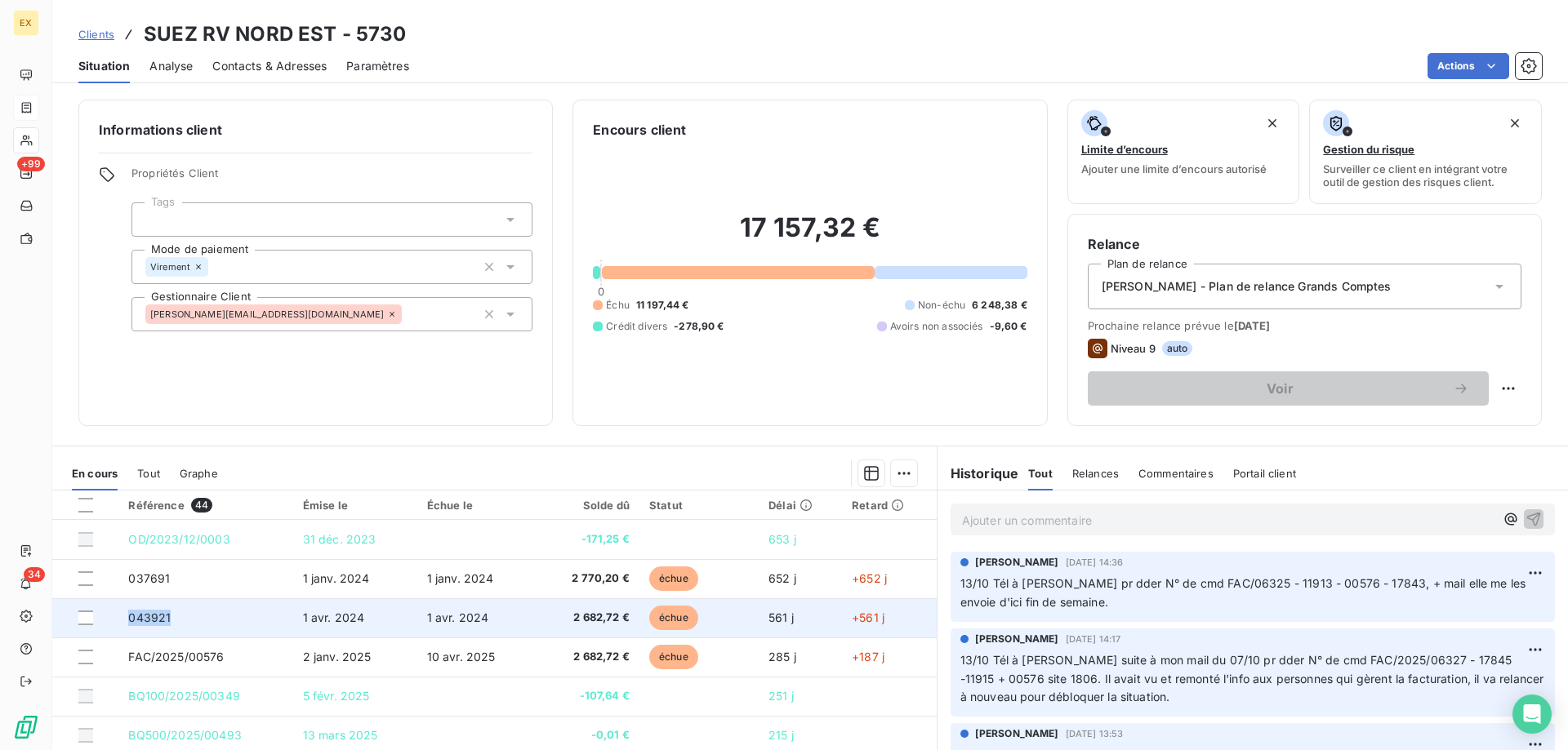
copy span "043921"
drag, startPoint x: 189, startPoint y: 619, endPoint x: 129, endPoint y: 620, distance: 60.0
click at [129, 620] on td "043921" at bounding box center [206, 617] width 174 height 39
